Goal: Information Seeking & Learning: Learn about a topic

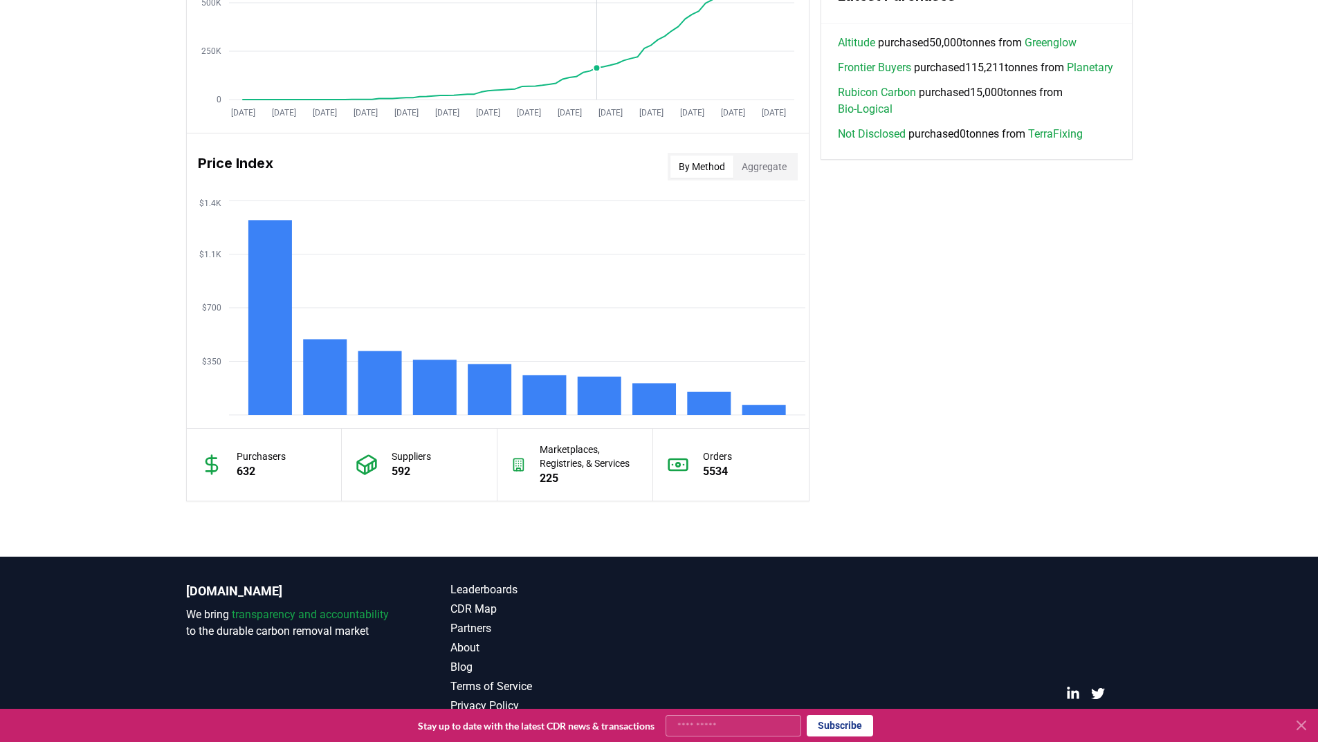
scroll to position [1019, 0]
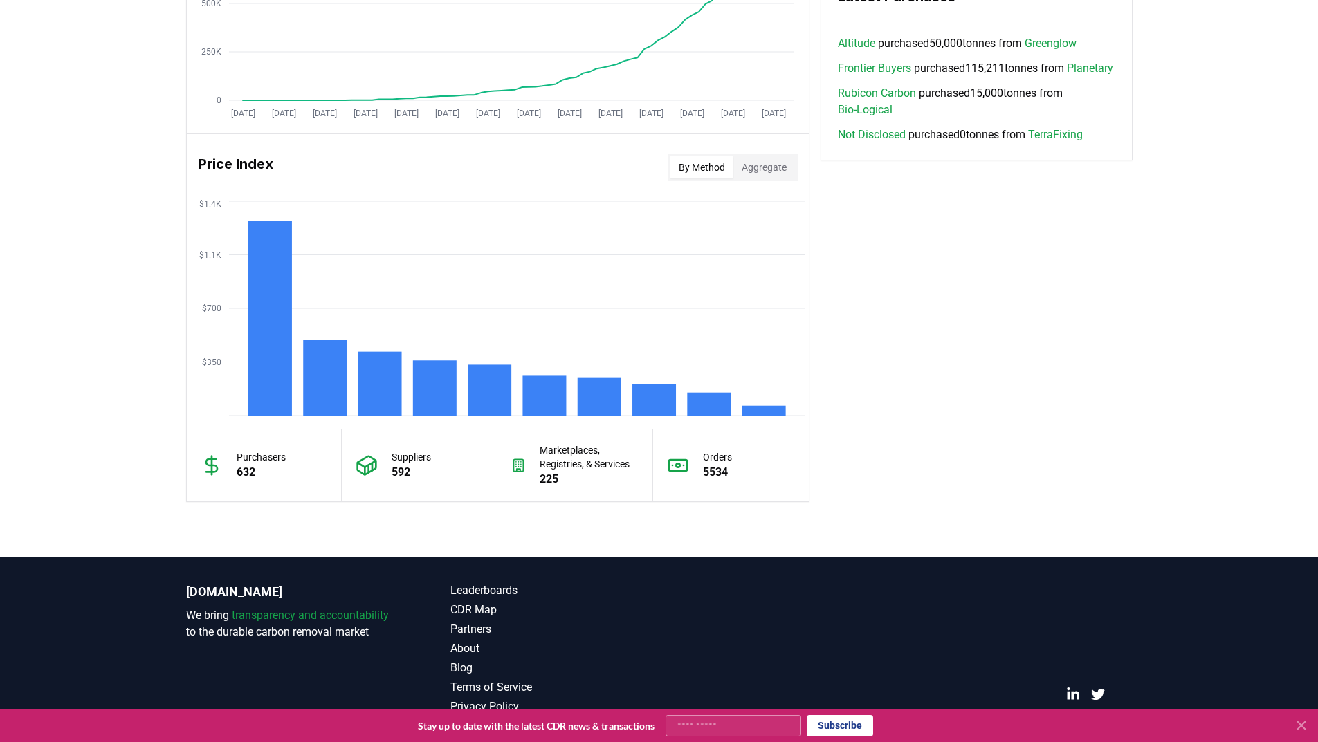
click at [695, 167] on button "By Method" at bounding box center [701, 167] width 63 height 22
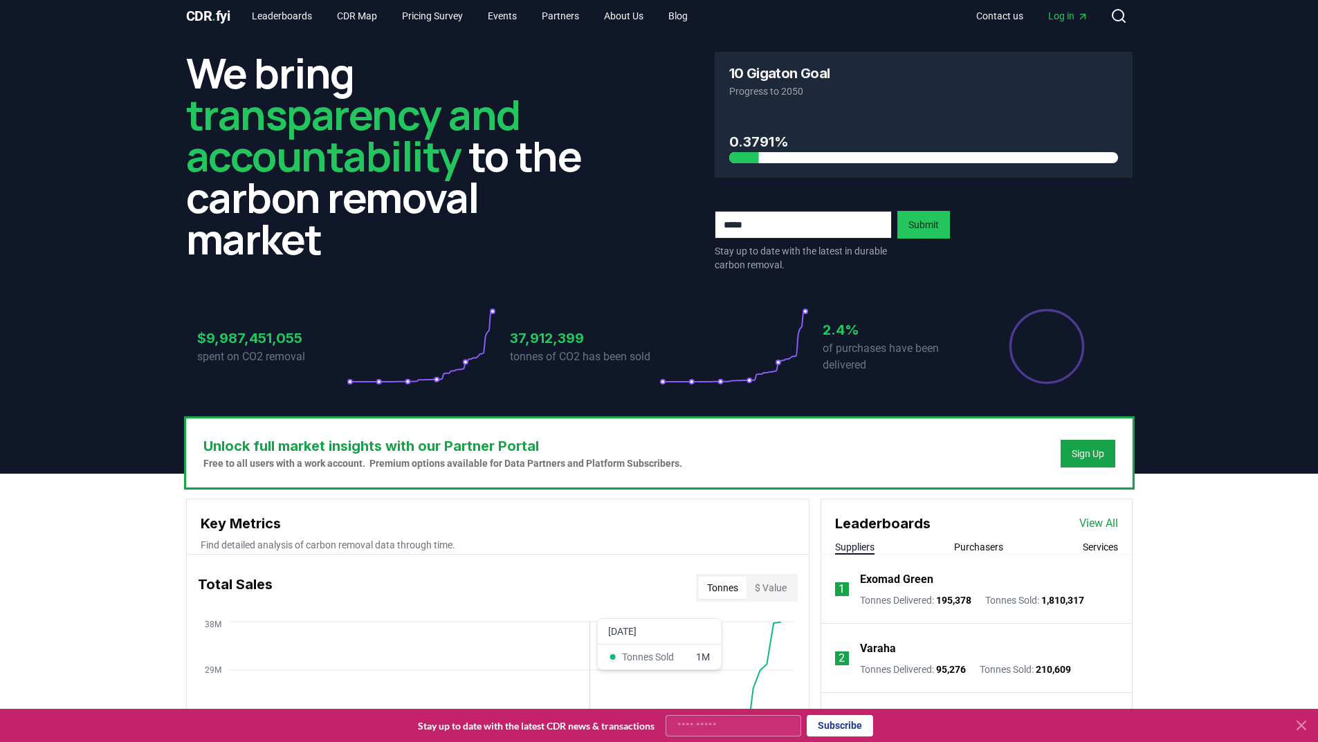
scroll to position [0, 0]
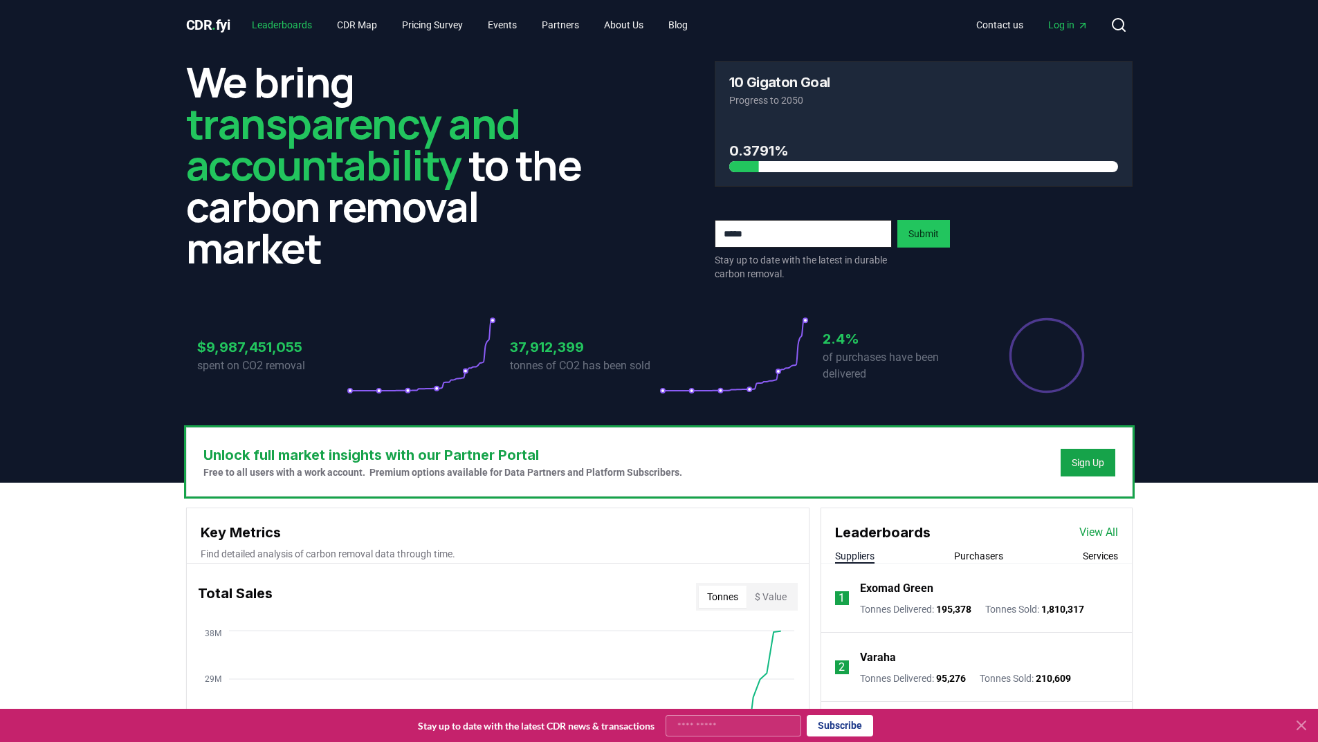
click at [273, 23] on link "Leaderboards" at bounding box center [282, 24] width 82 height 25
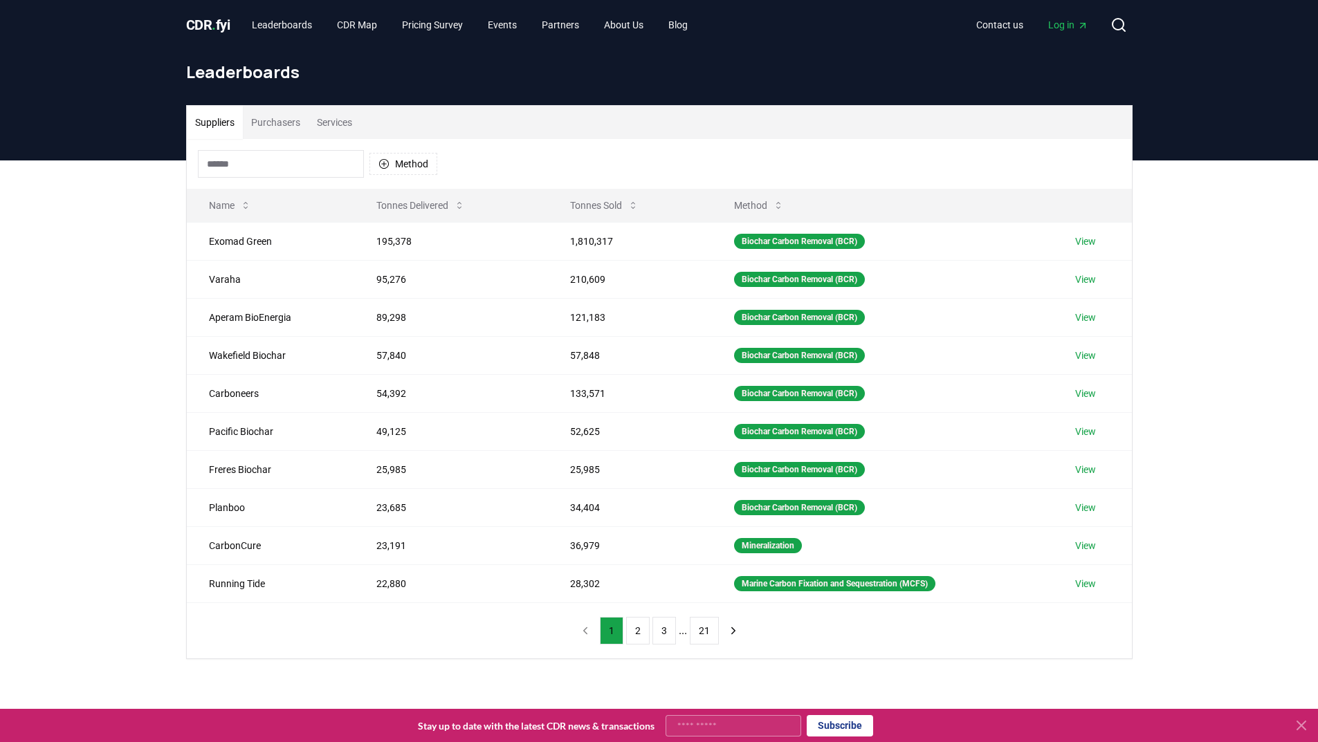
click at [235, 162] on input at bounding box center [281, 164] width 166 height 28
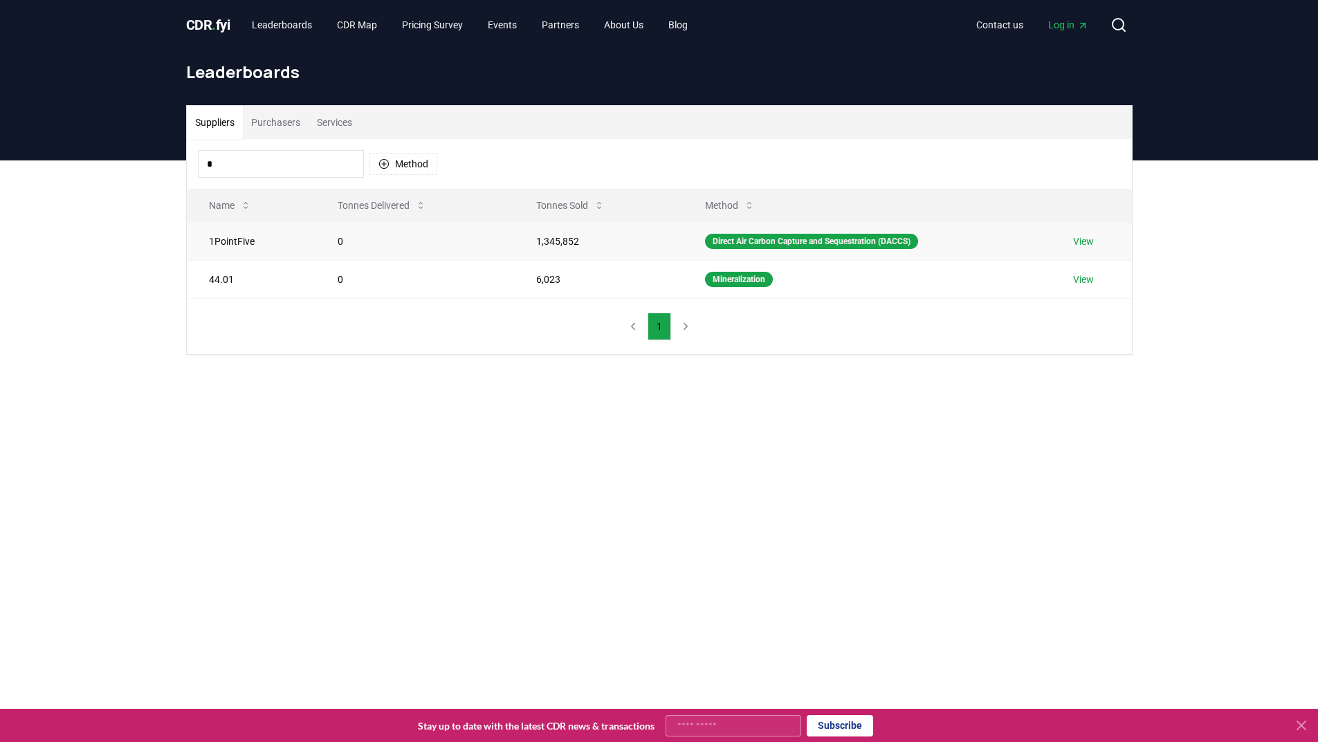
type input "*"
click at [1088, 241] on link "View" at bounding box center [1083, 242] width 21 height 14
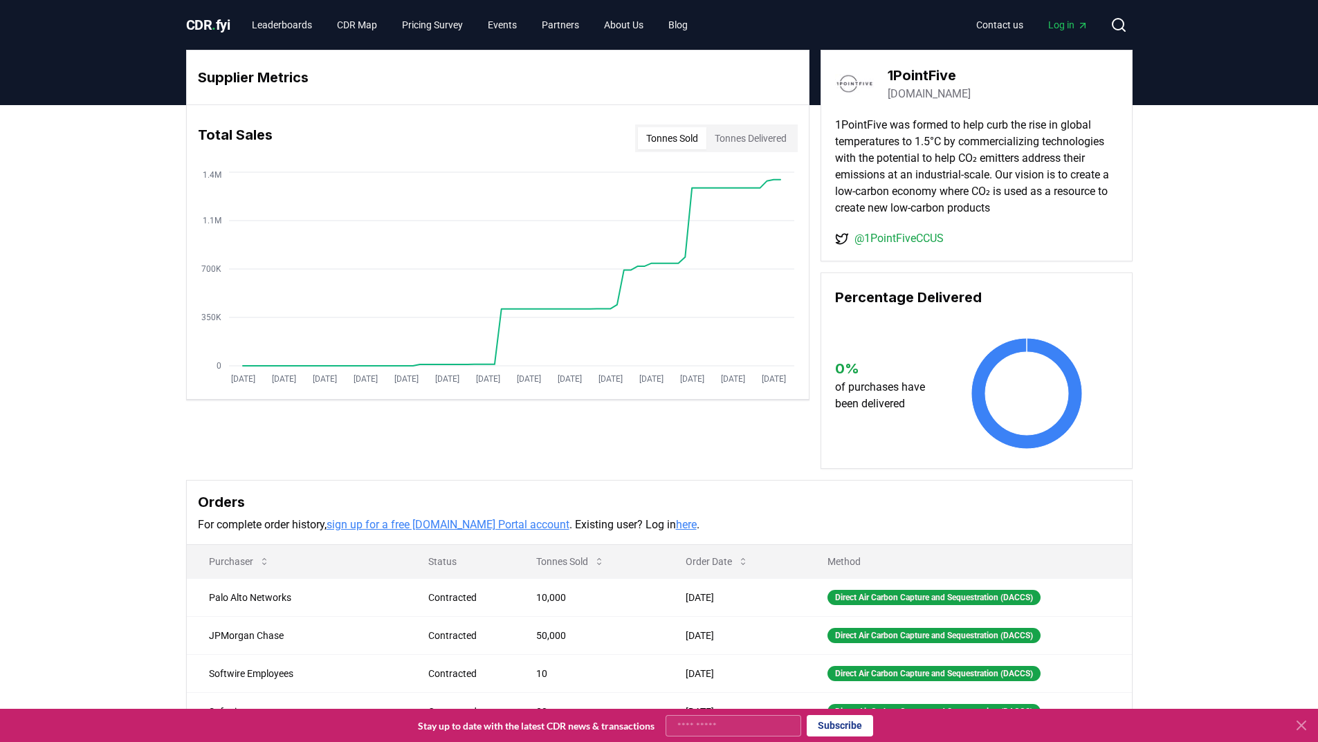
click at [91, 313] on div "Supplier Metrics Total Sales Tonnes Sold Tonnes Delivered Jan 2019 Jul 2019 Jan…" at bounding box center [659, 465] width 1318 height 720
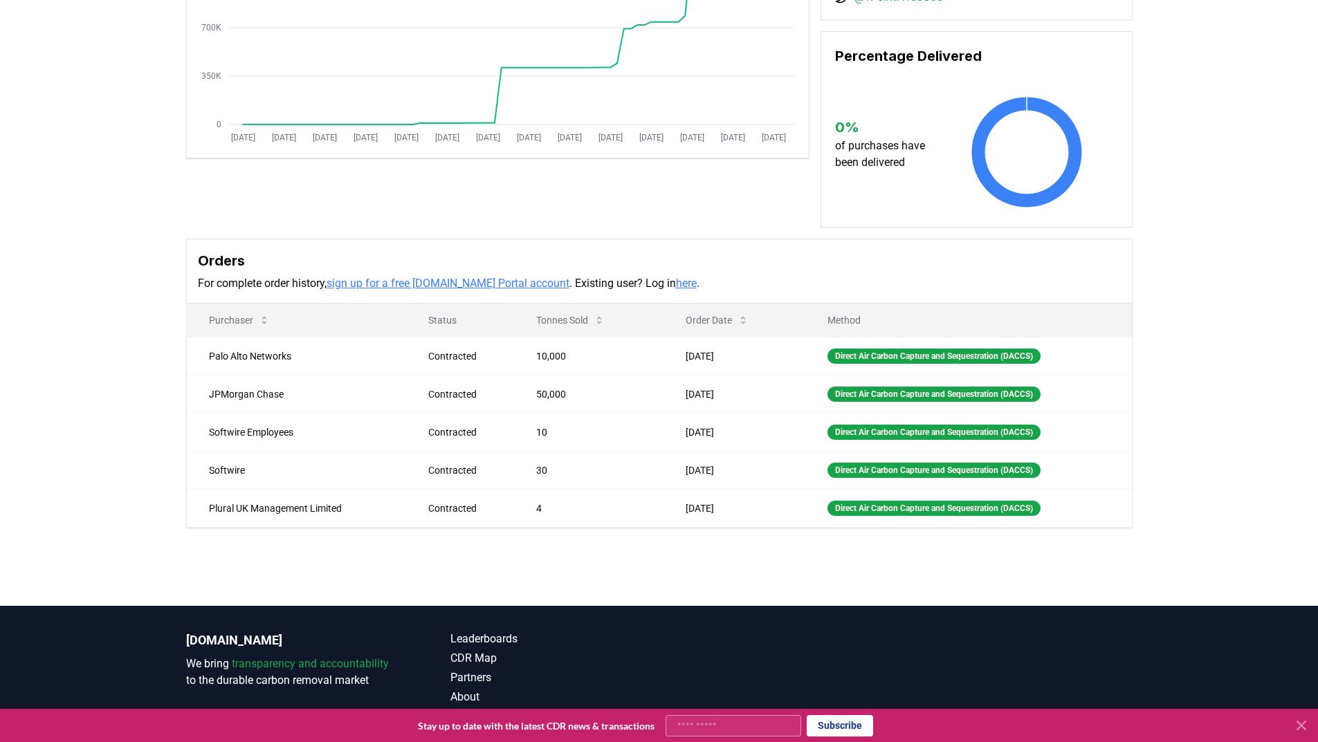
scroll to position [250, 0]
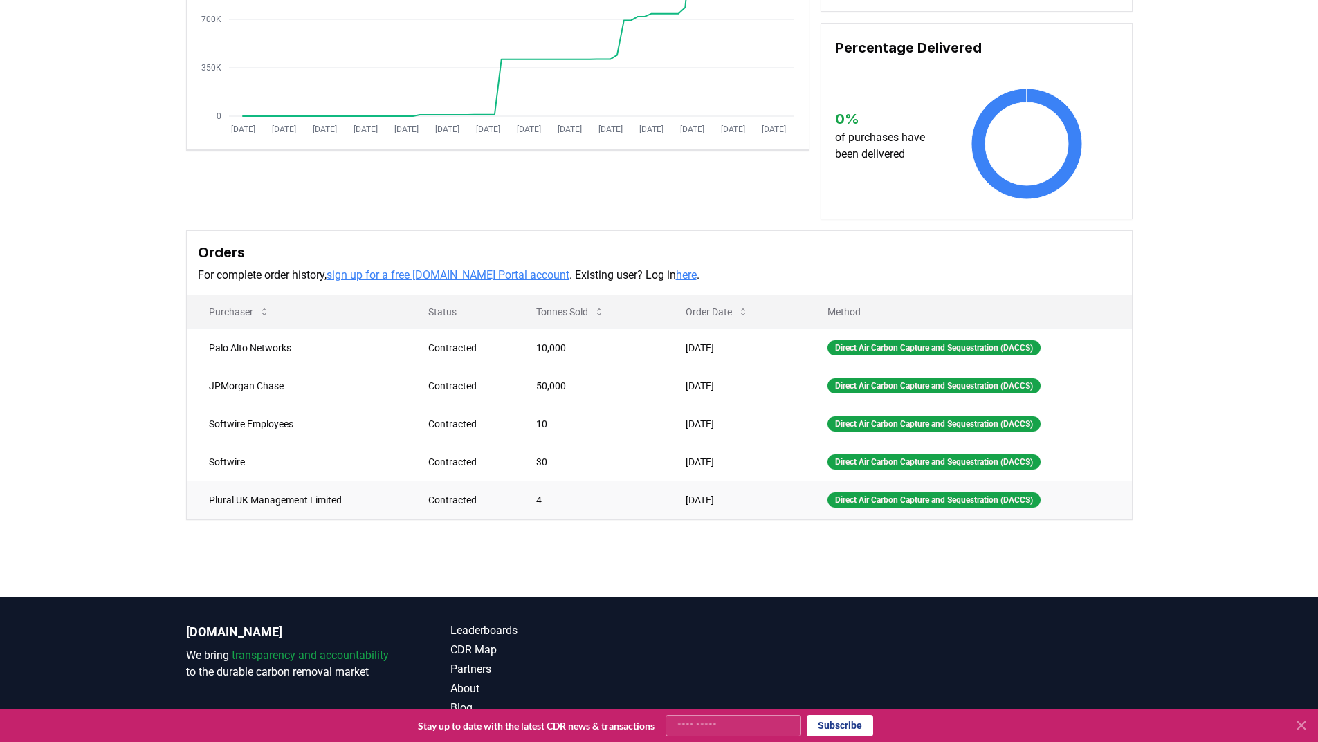
drag, startPoint x: 210, startPoint y: 346, endPoint x: 751, endPoint y: 493, distance: 560.8
click at [751, 493] on tbody "Palo Alto Networks Contracted 10,000 Jul 16, 2025 Direct Air Carbon Capture and…" at bounding box center [659, 424] width 945 height 190
copy tbody "Palo Alto Networks Contracted 10,000 Jul 16, 2025 Direct Air Carbon Capture and…"
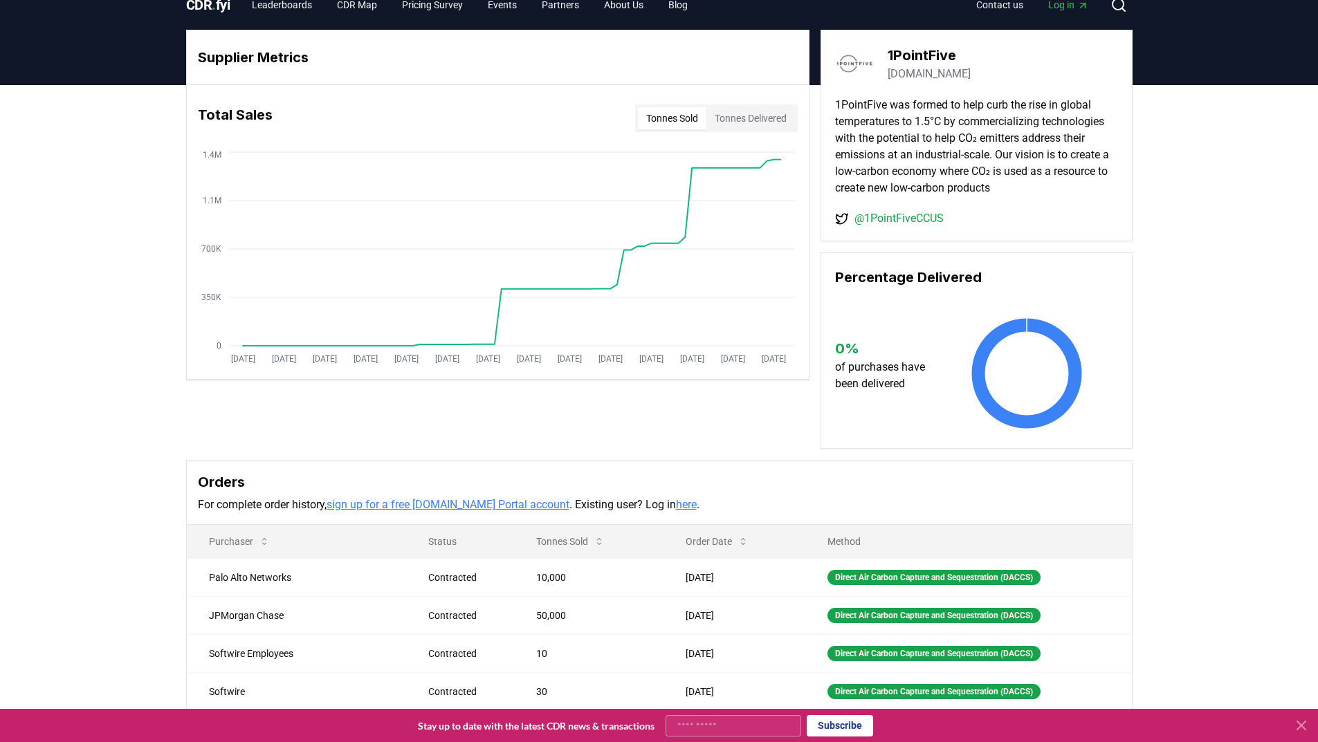
scroll to position [0, 0]
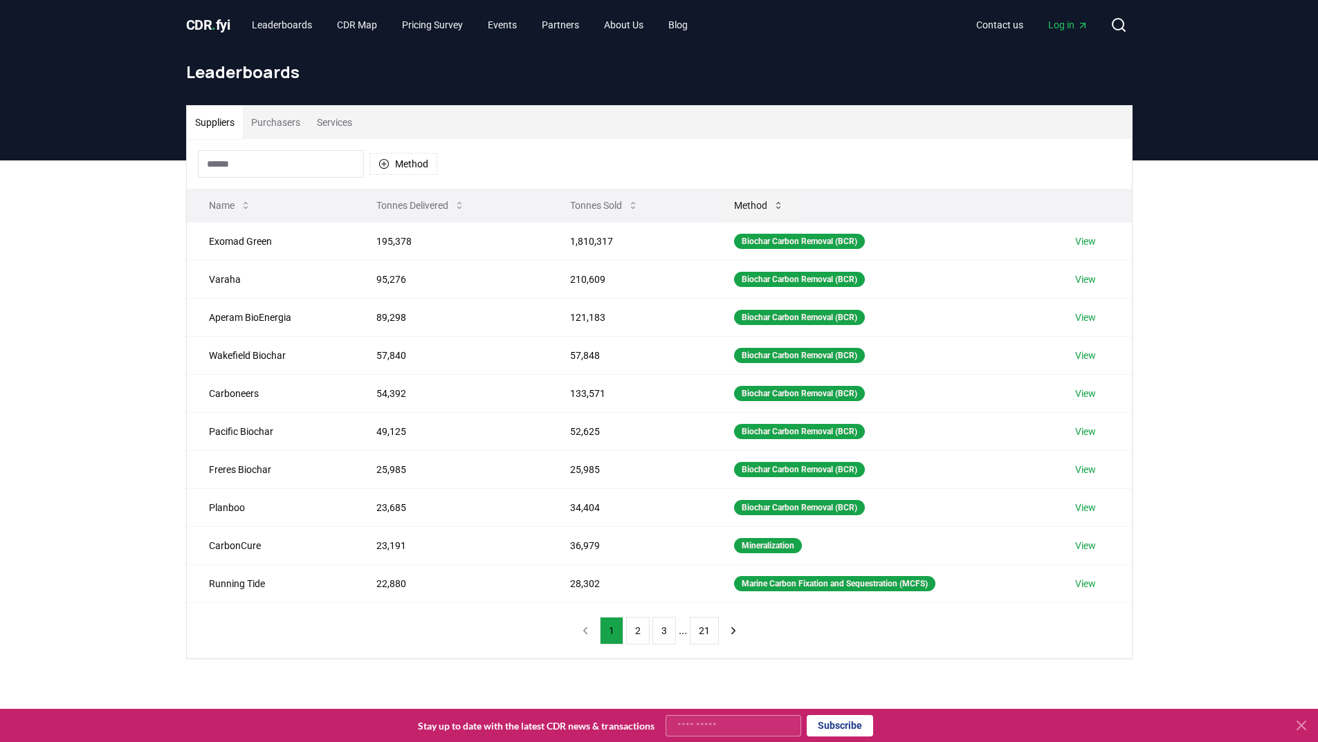
click at [757, 205] on button "Method" at bounding box center [759, 206] width 72 height 28
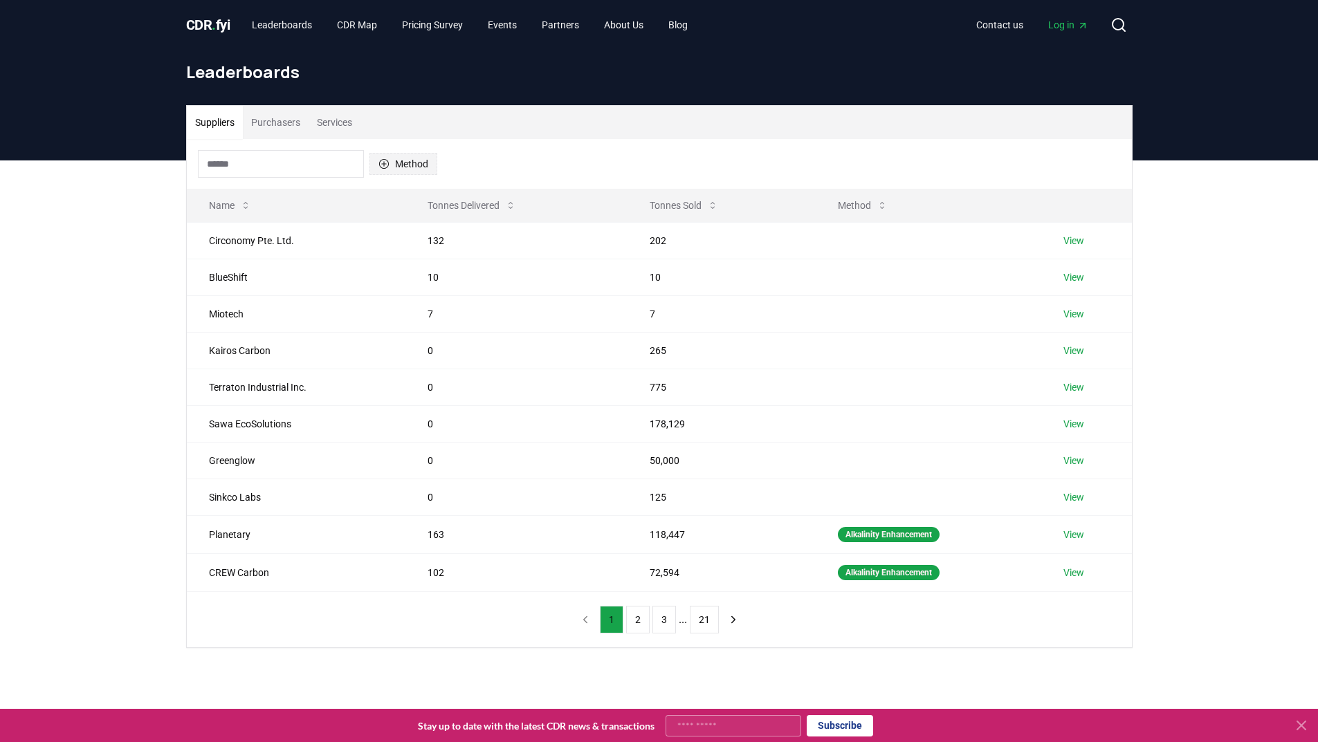
click at [384, 163] on icon "button" at bounding box center [383, 164] width 10 height 10
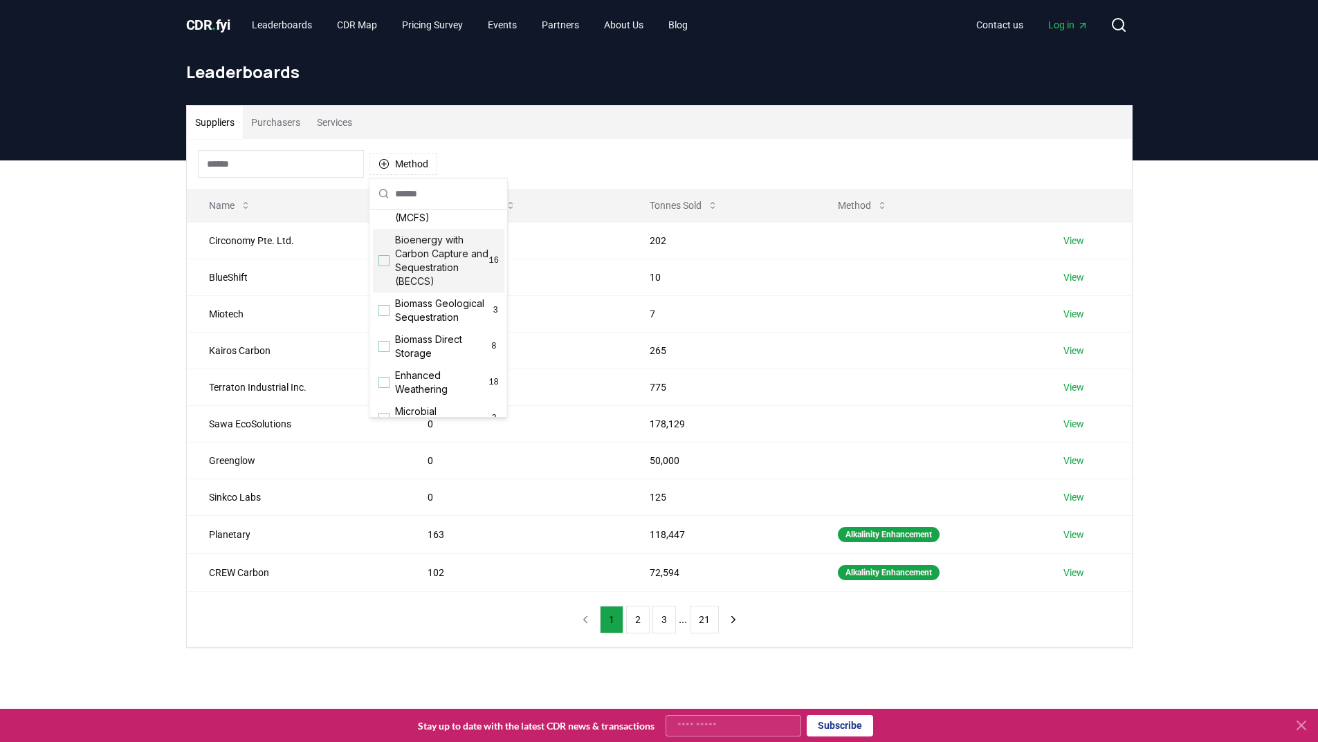
scroll to position [106, 0]
click at [384, 258] on div "Suggestions" at bounding box center [383, 260] width 11 height 11
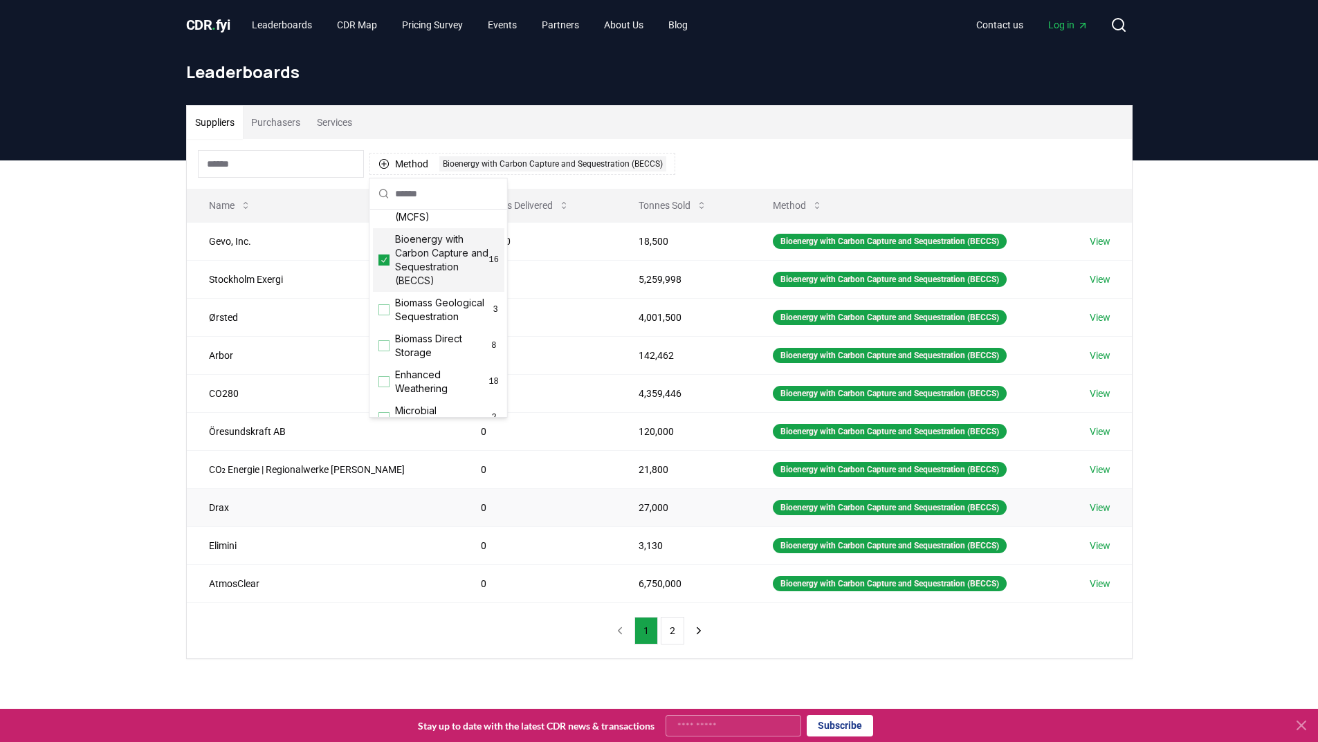
click at [558, 513] on td "0" at bounding box center [538, 507] width 158 height 38
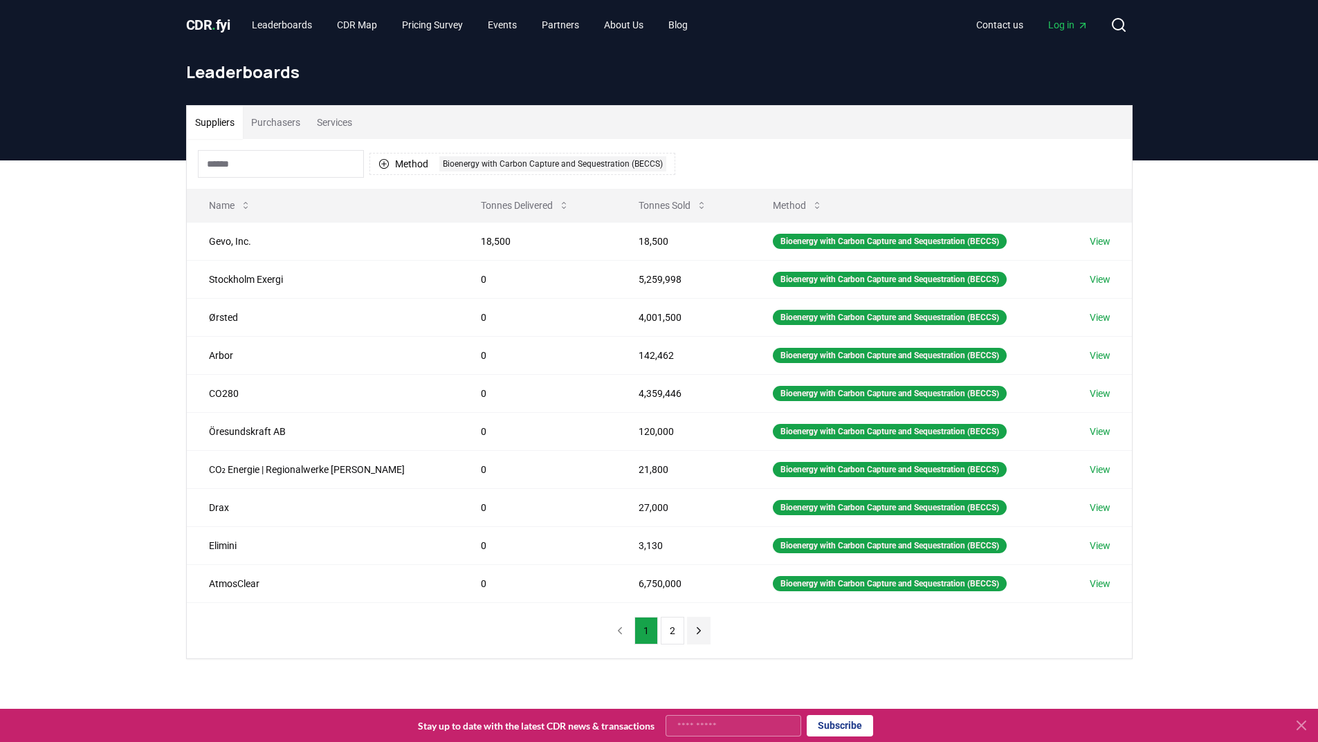
click at [697, 632] on icon "next page" at bounding box center [698, 631] width 3 height 6
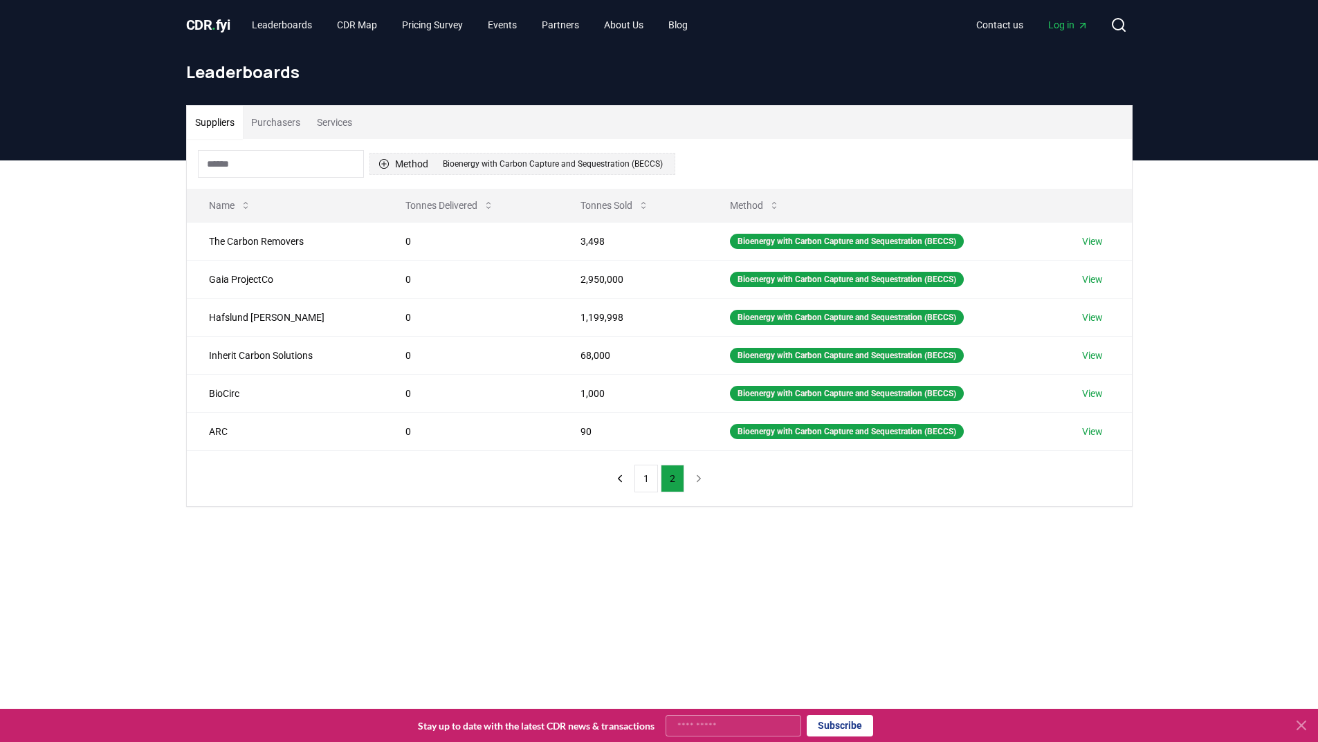
click at [389, 162] on icon "button" at bounding box center [383, 163] width 11 height 11
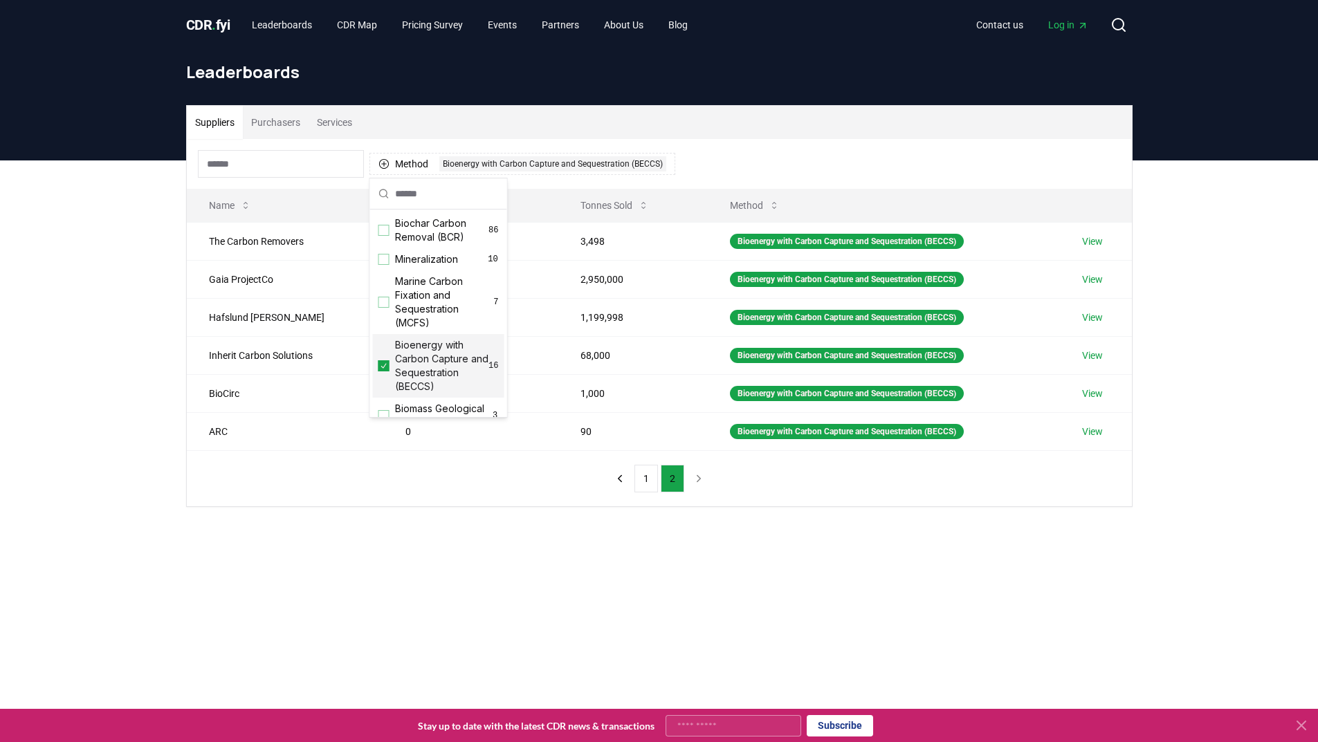
click at [384, 366] on icon "Suggestions" at bounding box center [384, 365] width 6 height 5
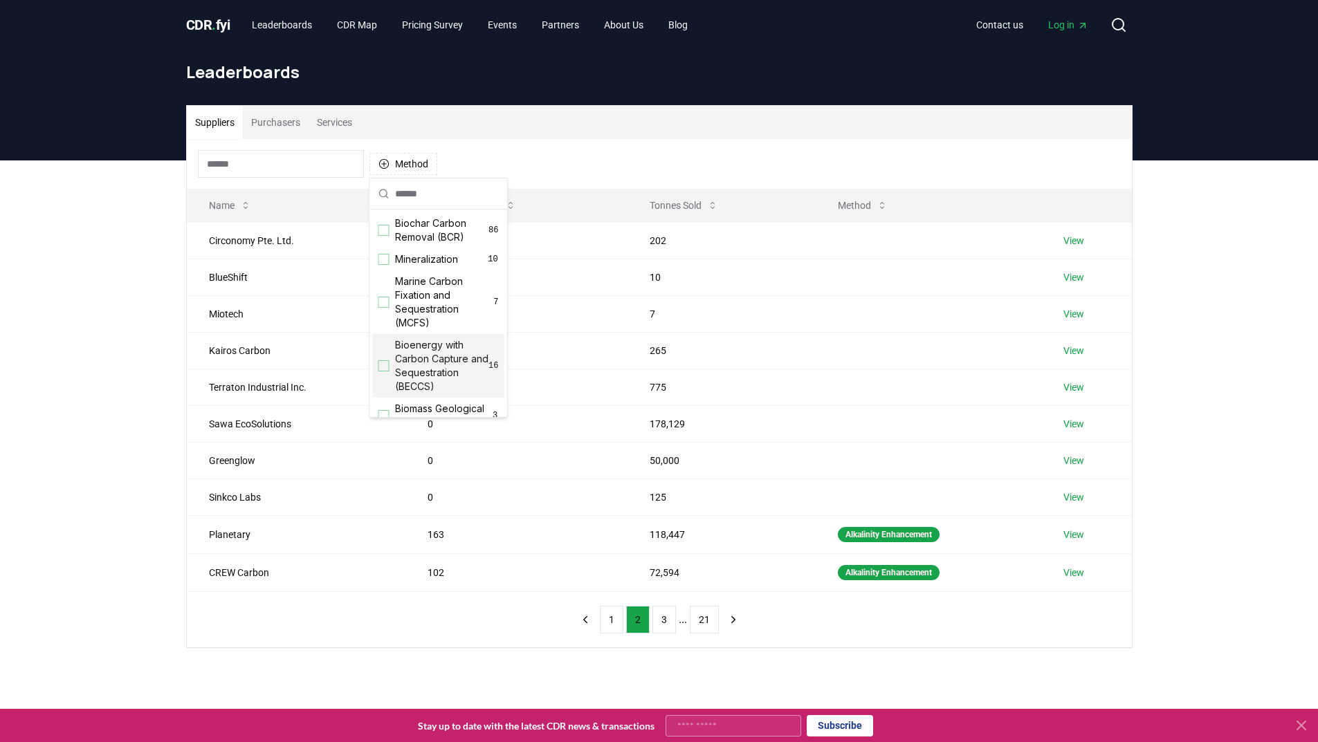
scroll to position [181, 0]
click at [388, 398] on div "Suggestions" at bounding box center [383, 392] width 11 height 11
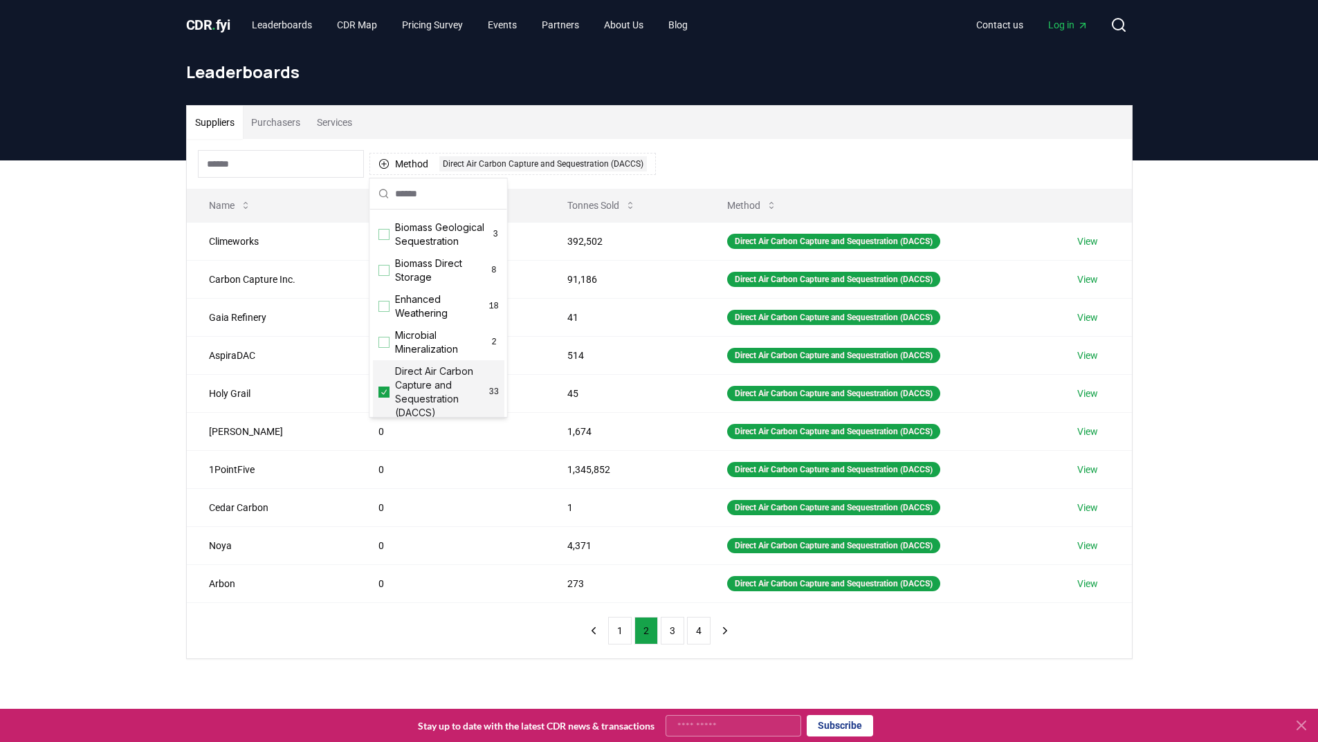
click at [154, 446] on div "Suppliers Purchasers Services Method 1 Direct Air Carbon Capture and Sequestrat…" at bounding box center [659, 438] width 1318 height 554
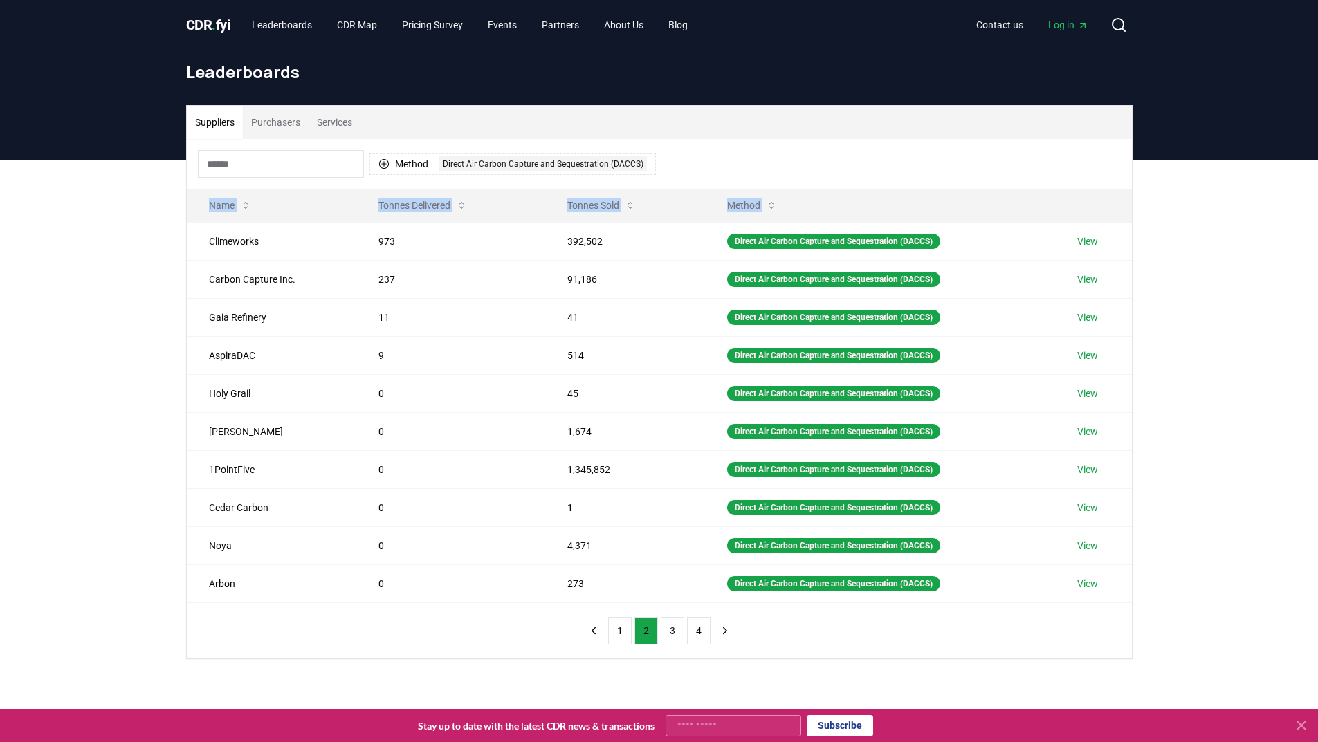
drag, startPoint x: 209, startPoint y: 241, endPoint x: 1151, endPoint y: 582, distance: 1001.6
click at [1151, 582] on div "Suppliers Purchasers Services Method 1 Direct Air Carbon Capture and Sequestrat…" at bounding box center [659, 438] width 1318 height 554
copy thead "Name Tonnes Delivered Tonnes Sold Method"
click at [619, 633] on button "1" at bounding box center [620, 631] width 24 height 28
click at [641, 634] on button "2" at bounding box center [646, 631] width 24 height 28
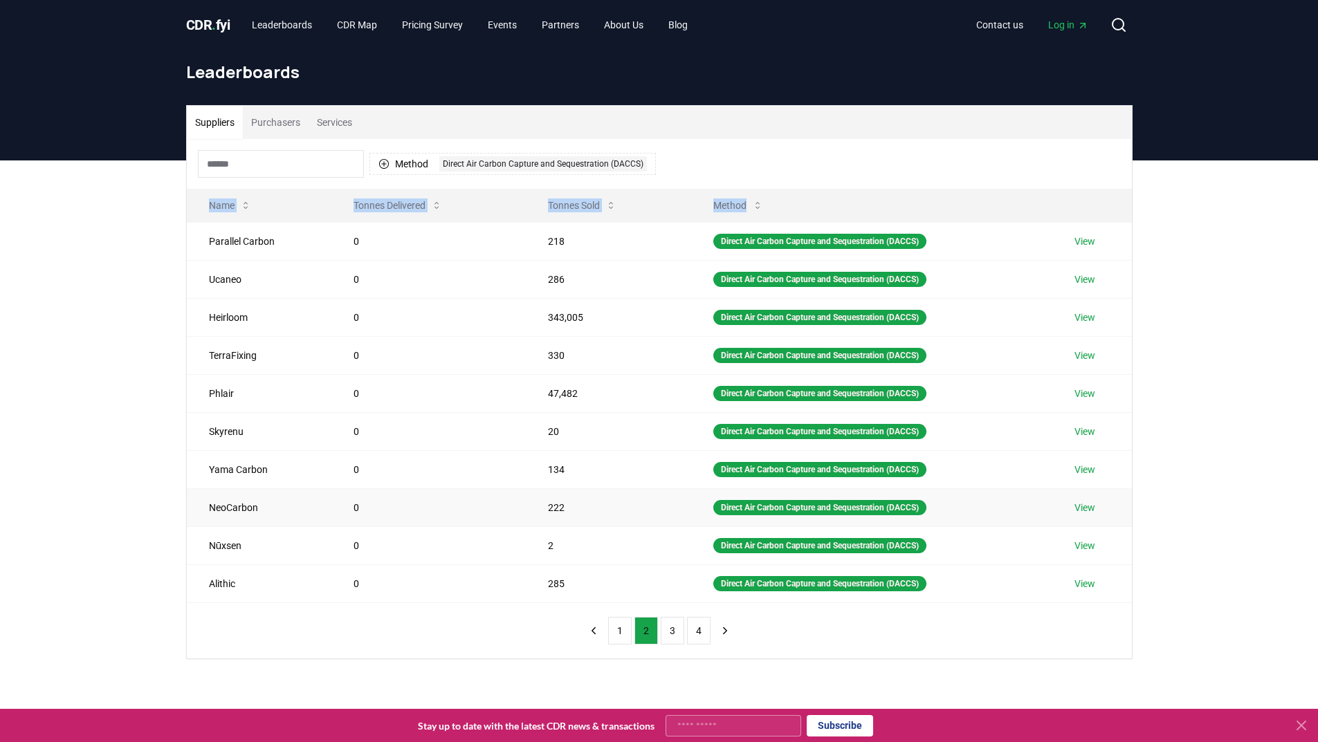
copy thead "Name Tonnes Delivered Tonnes Sold Method"
click at [669, 634] on button "3" at bounding box center [673, 631] width 24 height 28
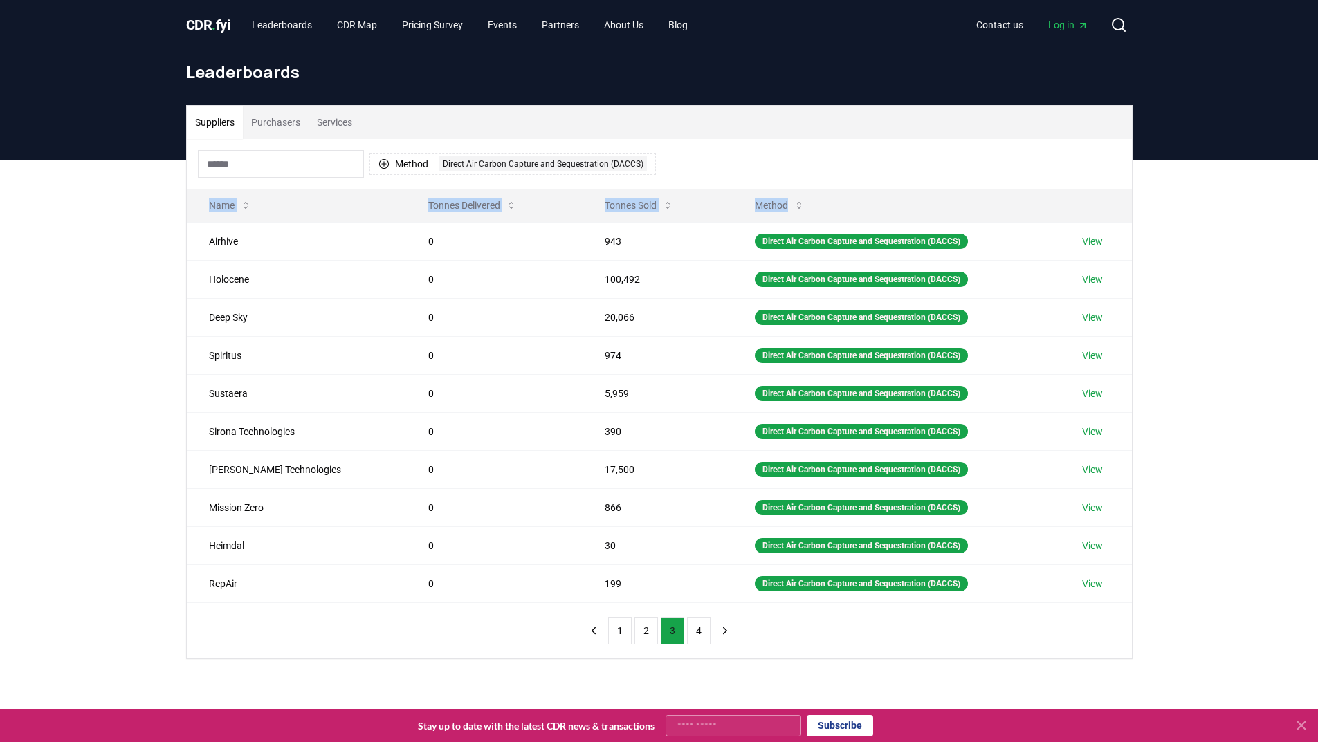
copy thead "Name Tonnes Delivered Tonnes Sold Method"
click at [695, 630] on button "4" at bounding box center [699, 631] width 24 height 28
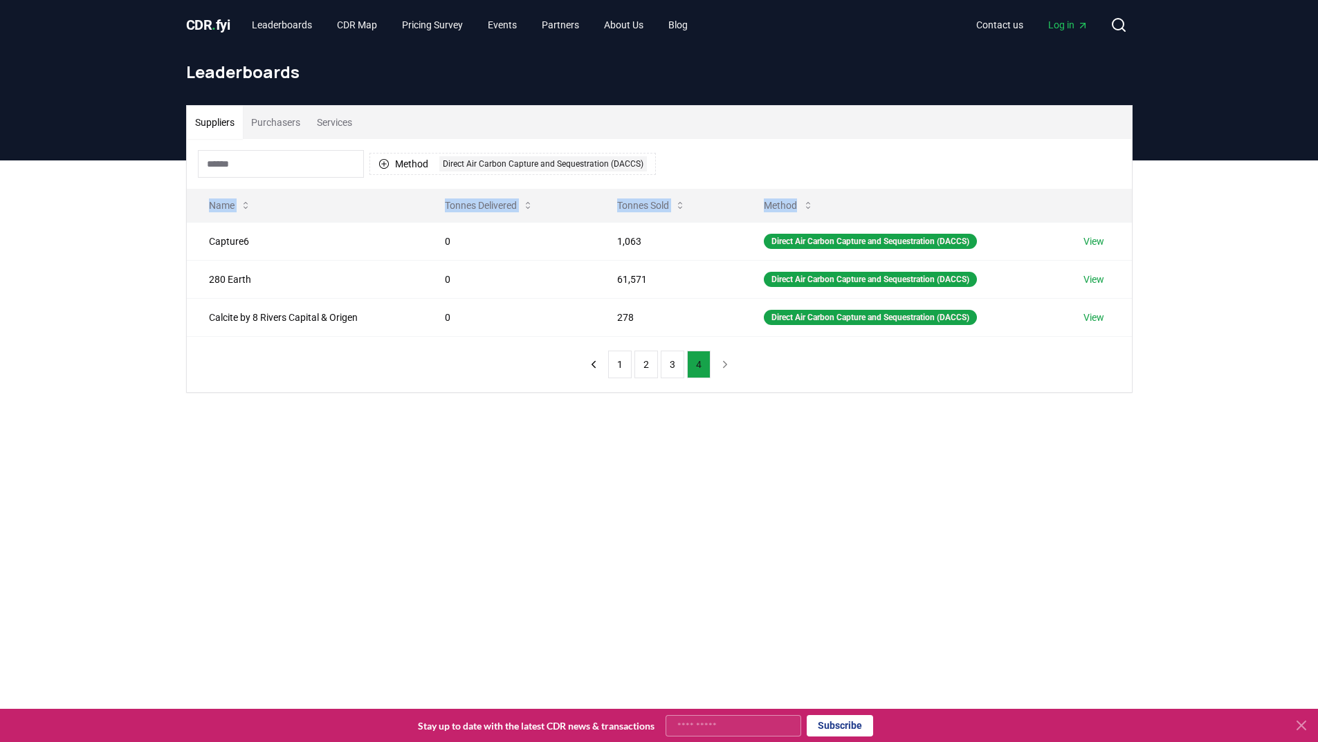
copy thead "Name Tonnes Delivered Tonnes Sold Method"
click at [275, 121] on button "Purchasers" at bounding box center [276, 122] width 66 height 33
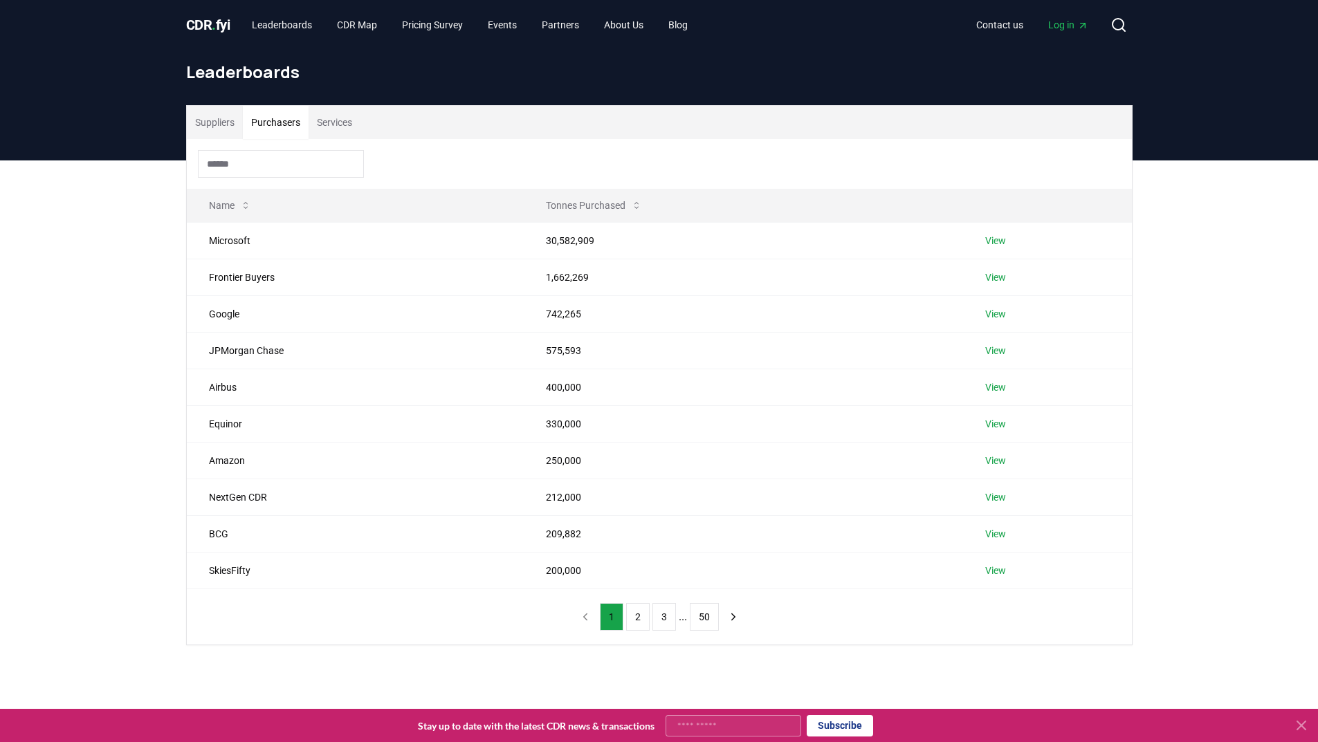
click at [212, 122] on button "Suppliers" at bounding box center [215, 122] width 56 height 33
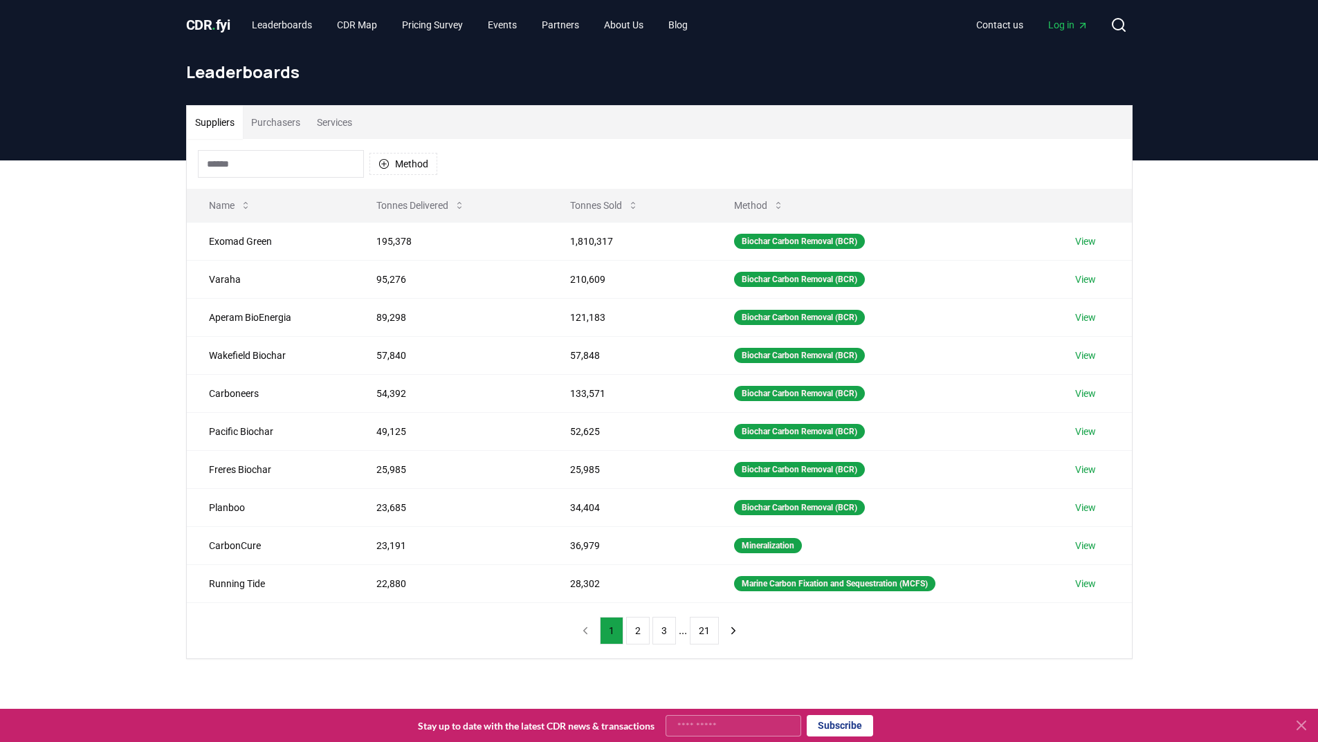
click at [274, 119] on button "Purchasers" at bounding box center [276, 122] width 66 height 33
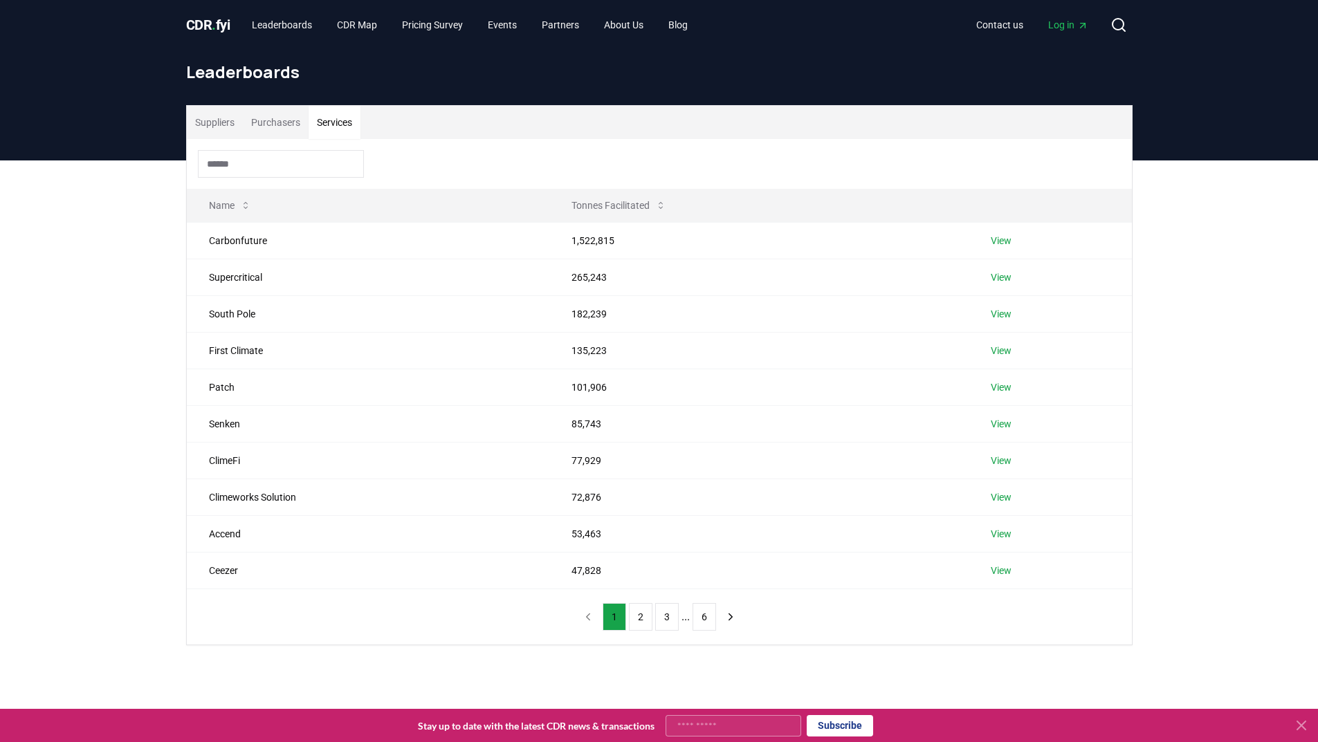
click at [343, 122] on button "Services" at bounding box center [335, 122] width 52 height 33
click at [641, 619] on button "2" at bounding box center [641, 617] width 24 height 28
click at [661, 619] on button "3" at bounding box center [667, 617] width 24 height 28
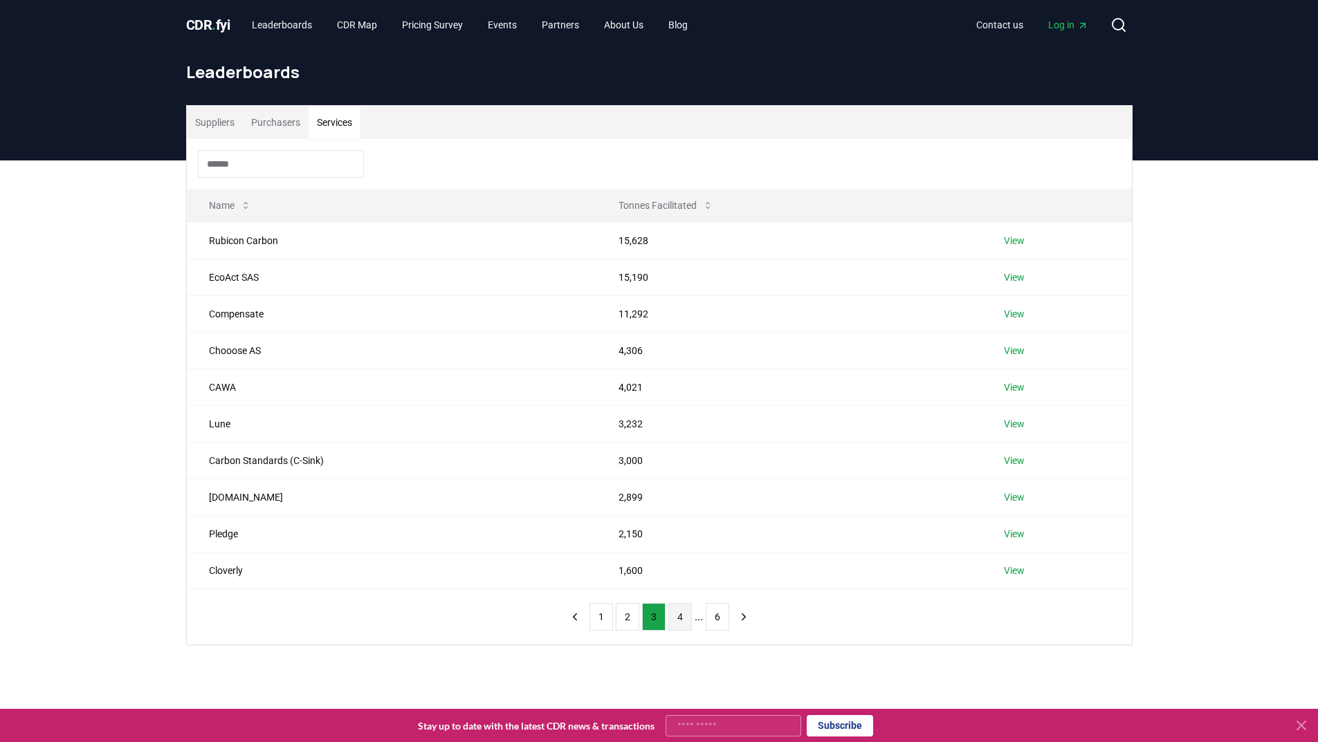
click at [684, 627] on button "4" at bounding box center [680, 617] width 24 height 28
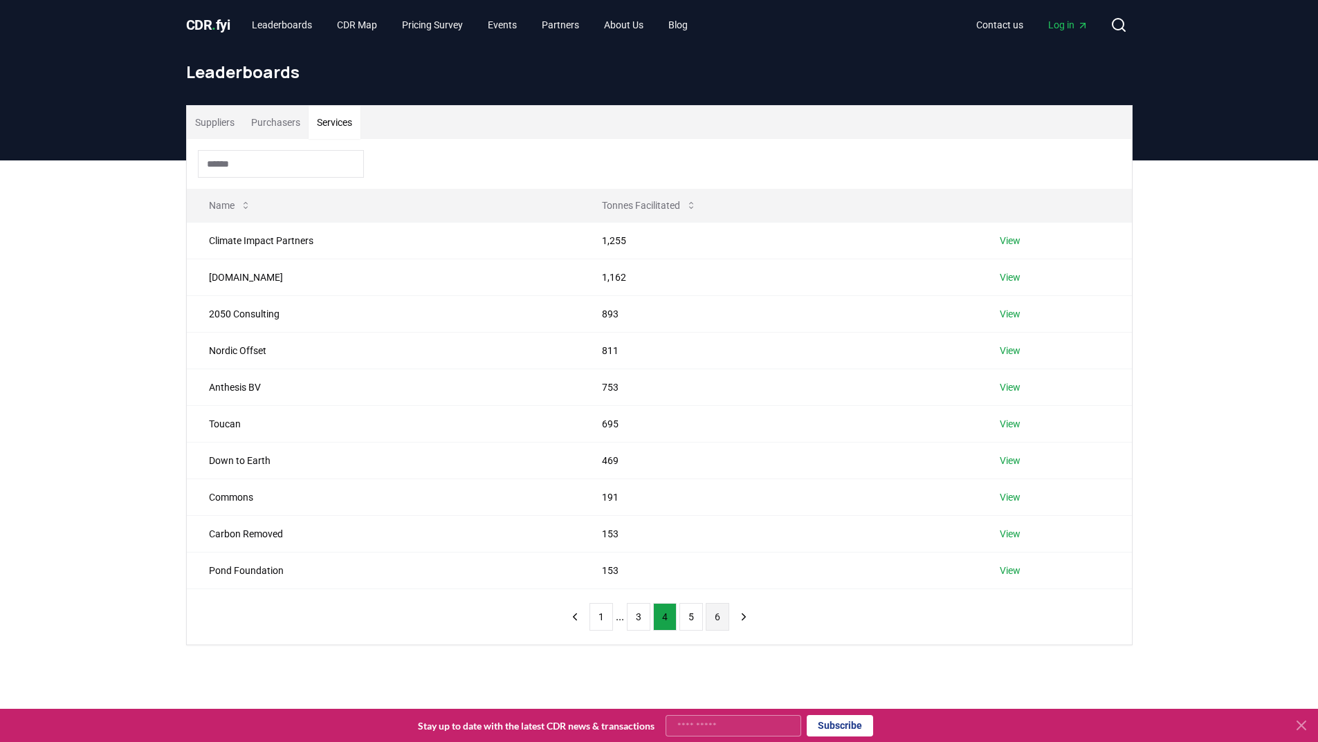
click at [712, 623] on button "6" at bounding box center [718, 617] width 24 height 28
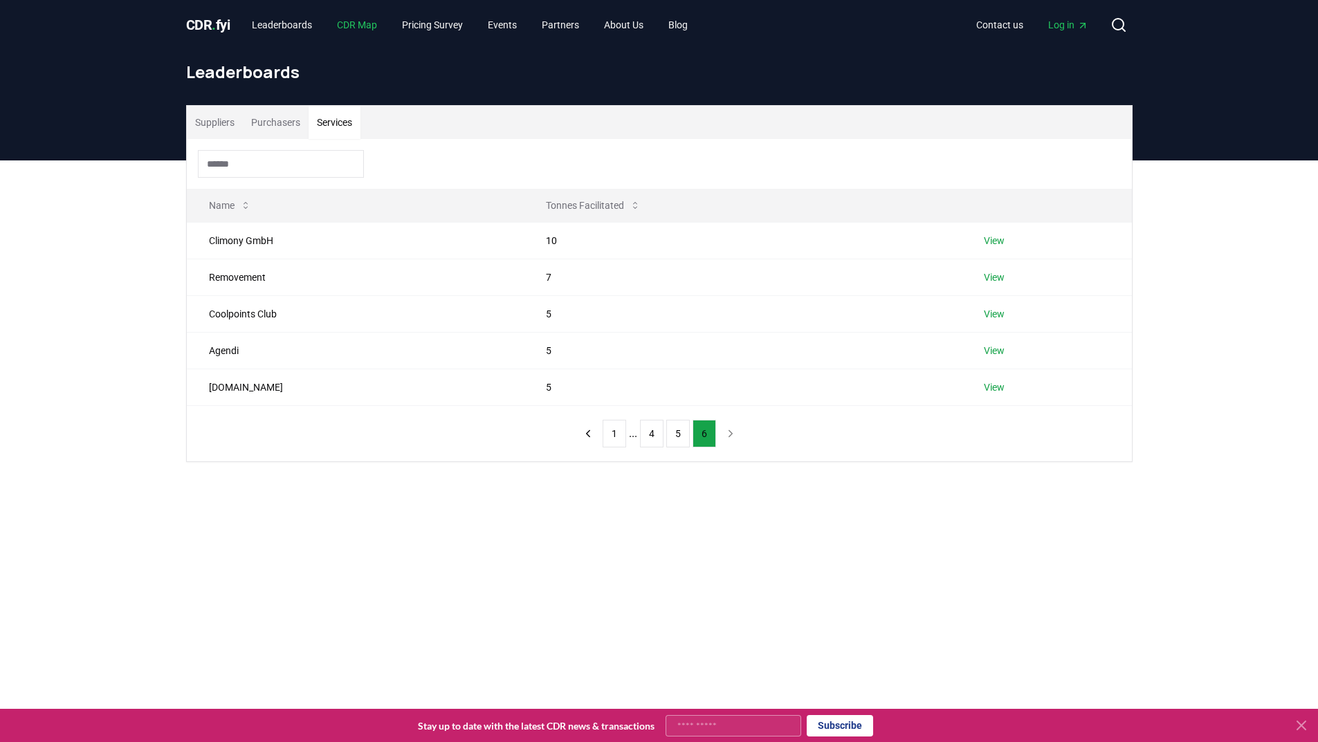
click at [354, 19] on link "CDR Map" at bounding box center [357, 24] width 62 height 25
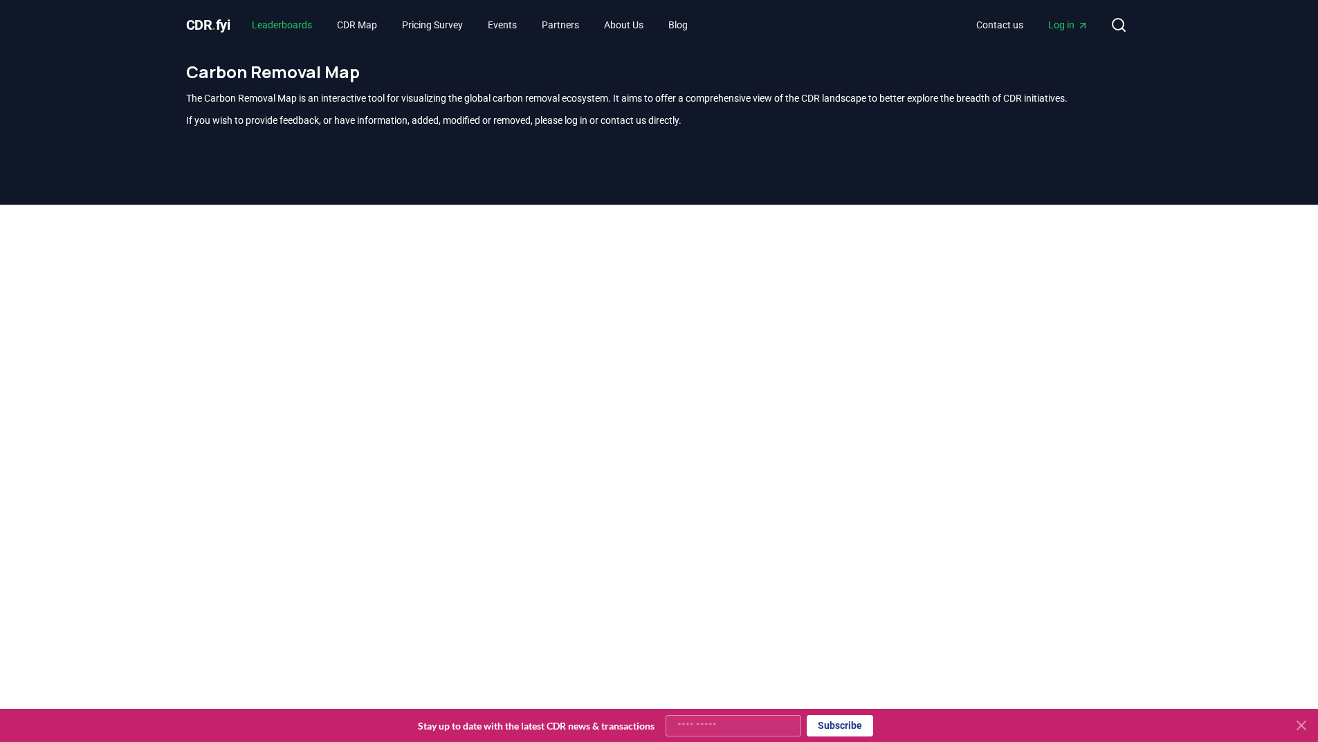
click at [288, 26] on link "Leaderboards" at bounding box center [282, 24] width 82 height 25
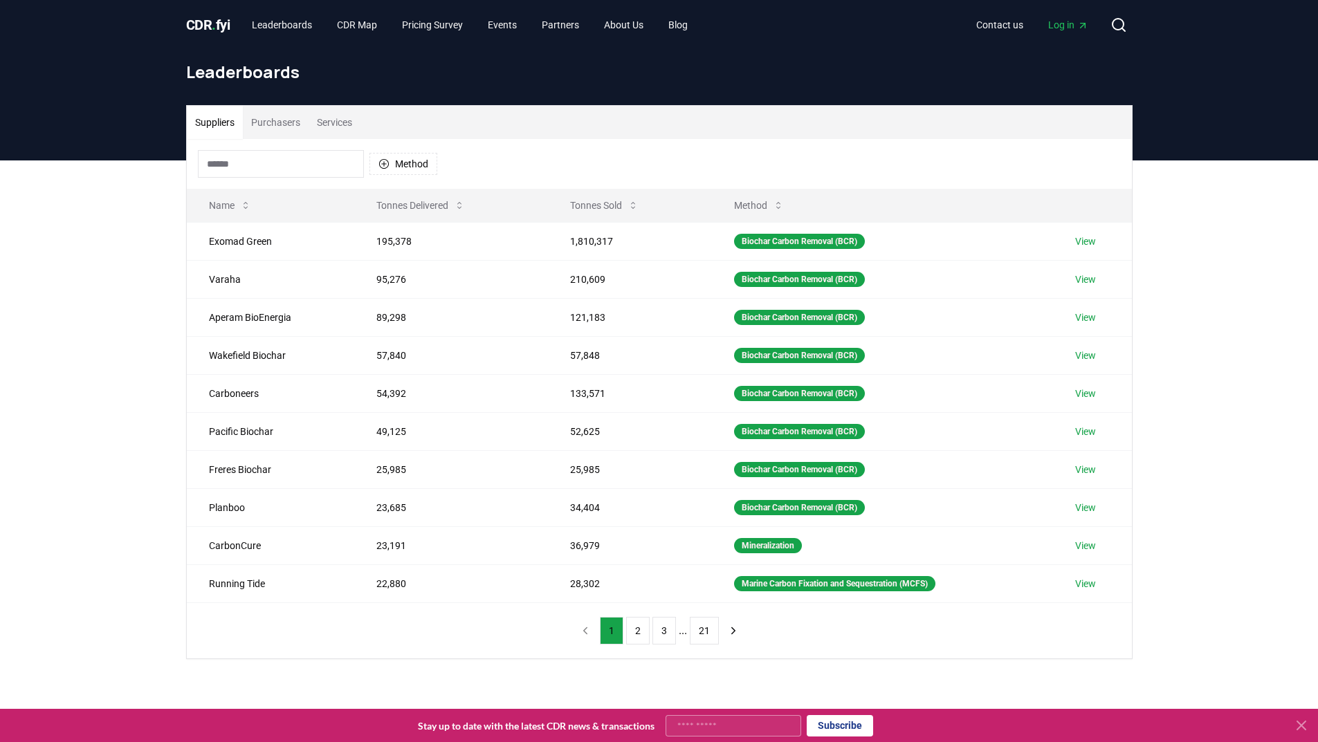
click at [253, 167] on input at bounding box center [281, 164] width 166 height 28
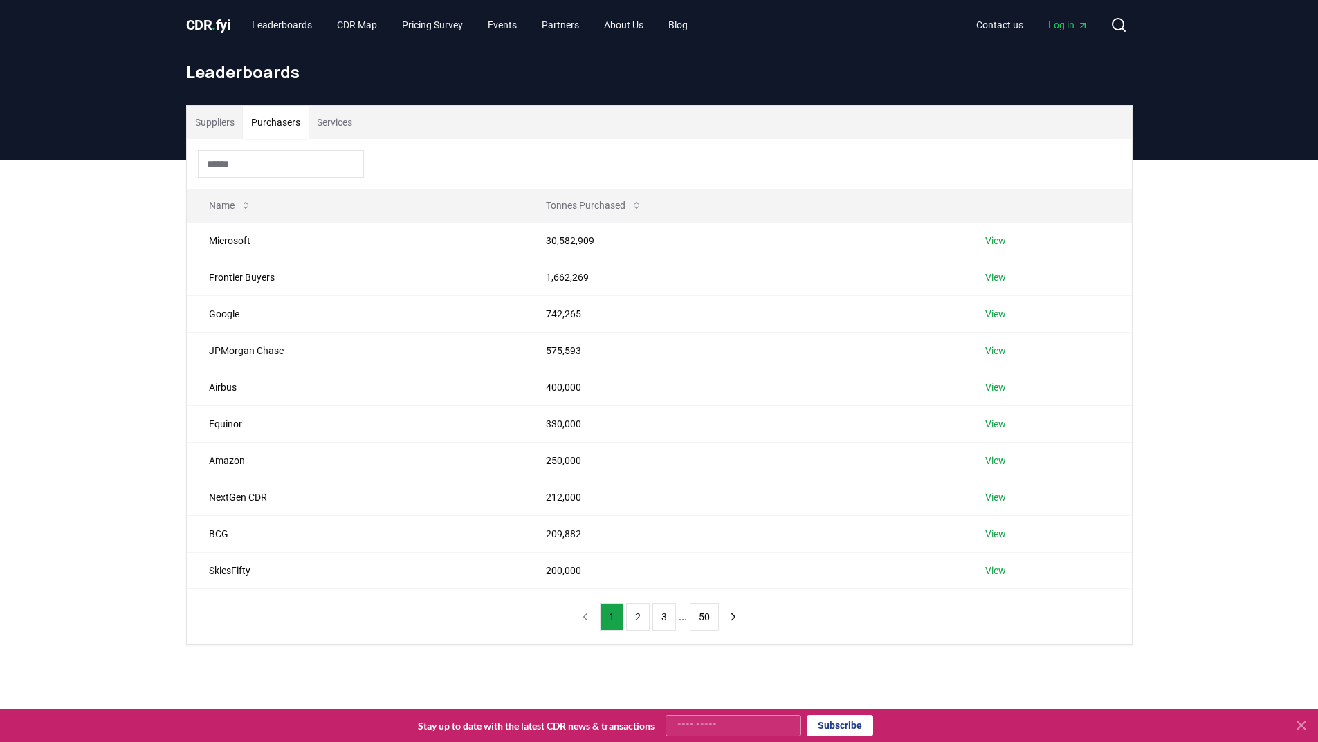
click at [277, 118] on button "Purchasers" at bounding box center [276, 122] width 66 height 33
click at [224, 165] on input at bounding box center [281, 164] width 166 height 28
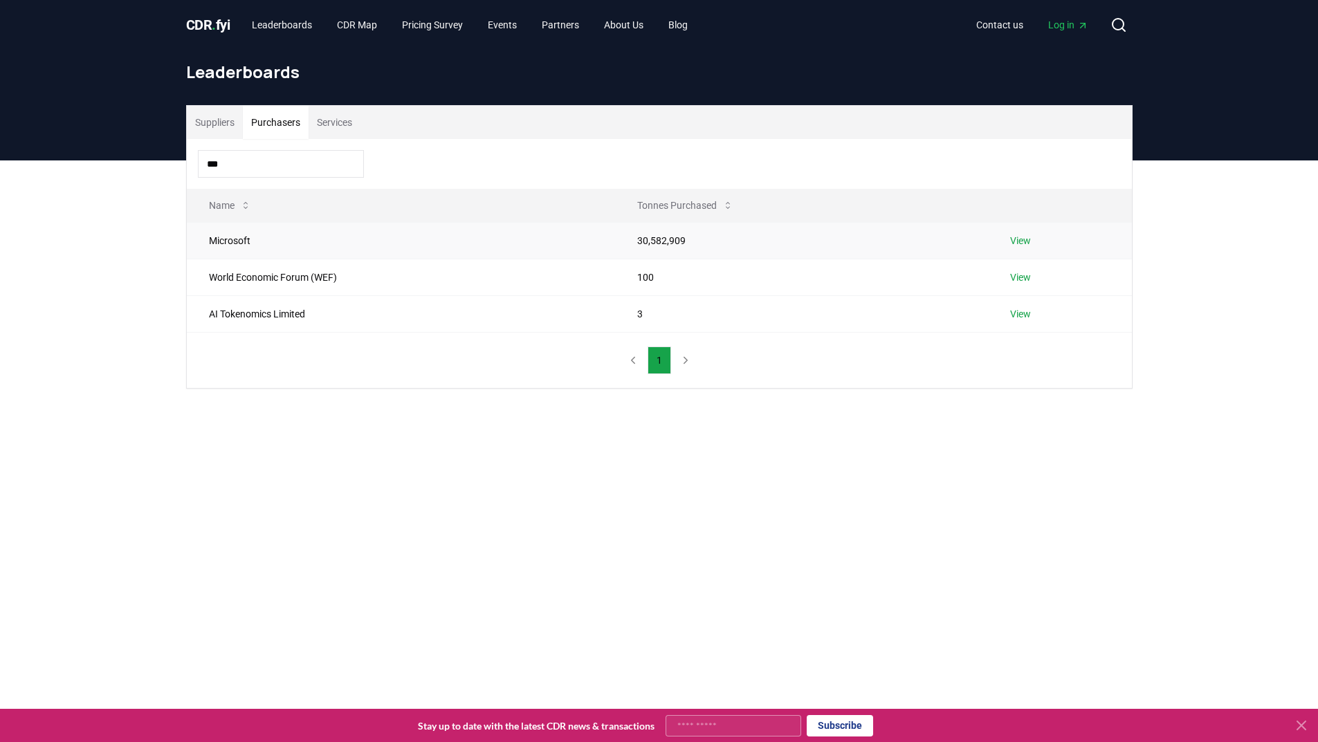
type input "***"
click at [1018, 239] on link "View" at bounding box center [1020, 241] width 21 height 14
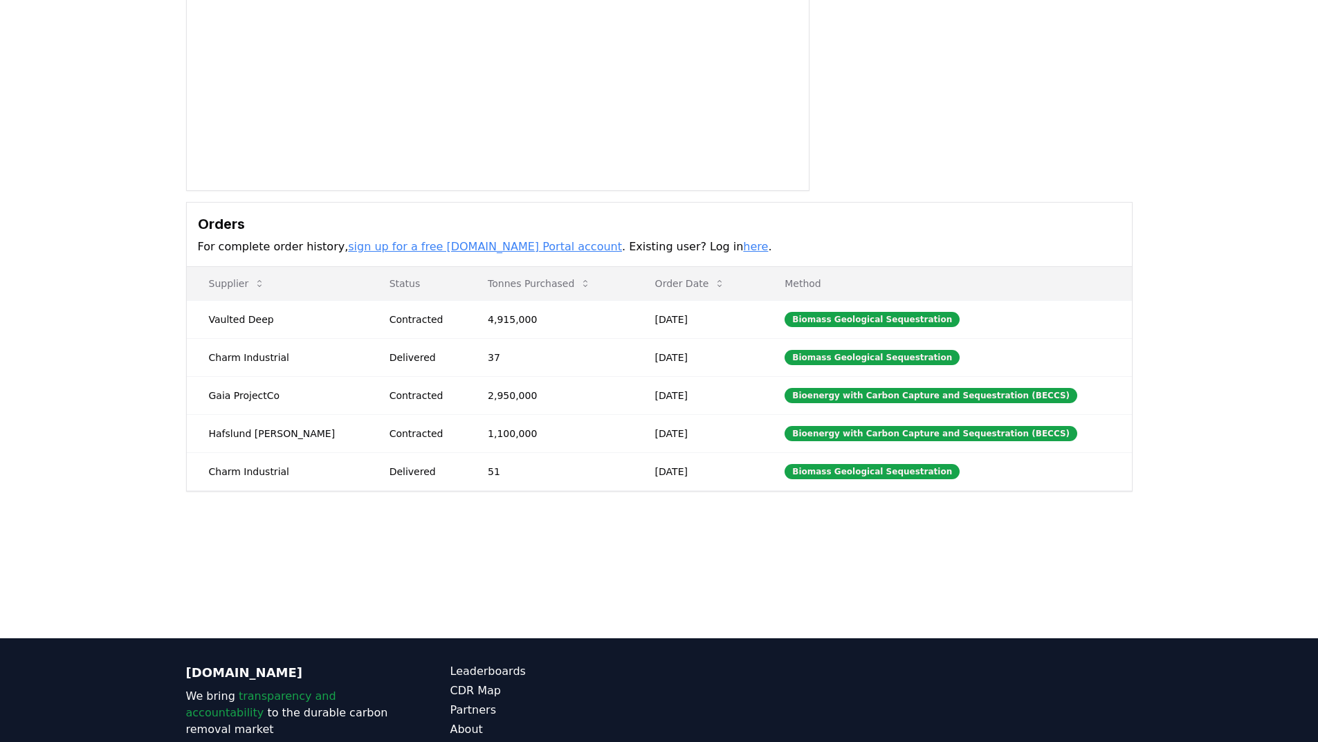
scroll to position [207, 0]
